Goal: Task Accomplishment & Management: Manage account settings

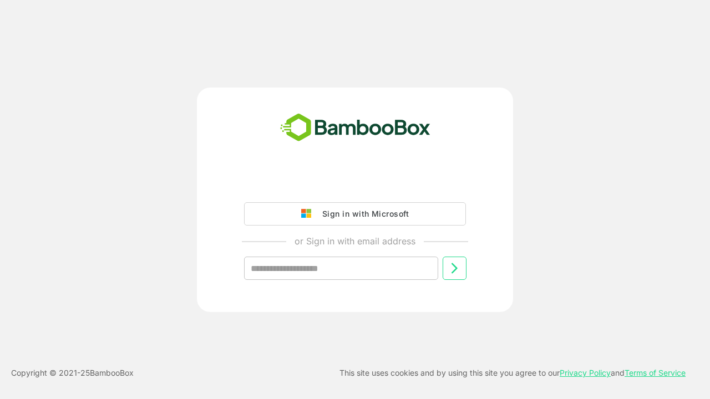
type input "**********"
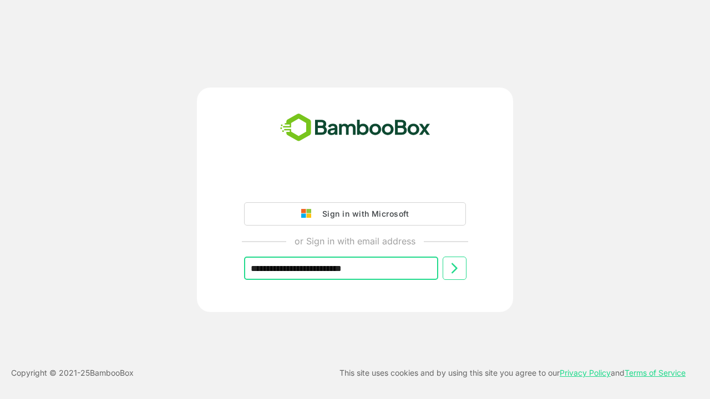
click at [454, 268] on icon at bounding box center [454, 268] width 13 height 13
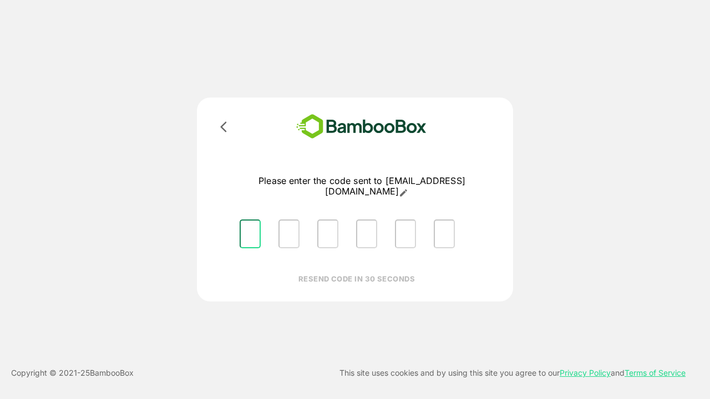
type input "*"
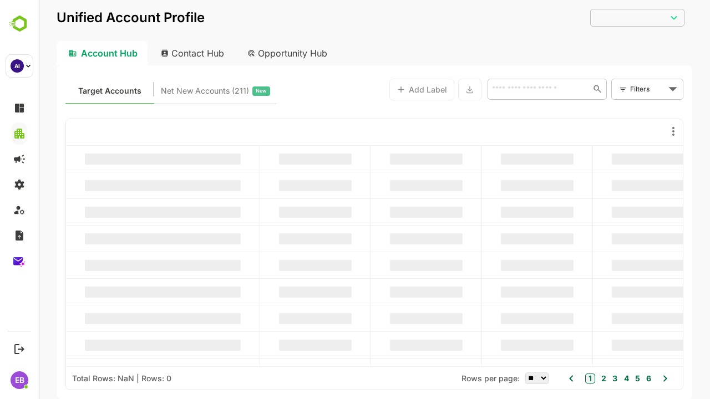
type input "**********"
